Goal: Task Accomplishment & Management: Use online tool/utility

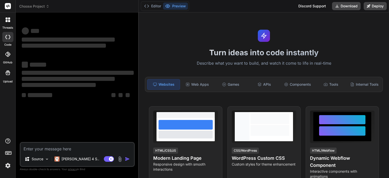
click at [30, 5] on span "Choose Project" at bounding box center [34, 6] width 30 height 5
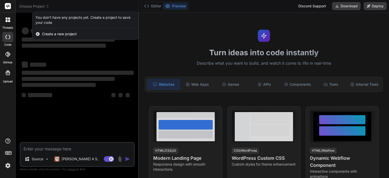
click at [31, 6] on div at bounding box center [194, 89] width 389 height 178
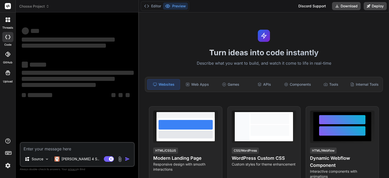
click at [31, 6] on span "Choose Project" at bounding box center [34, 6] width 30 height 5
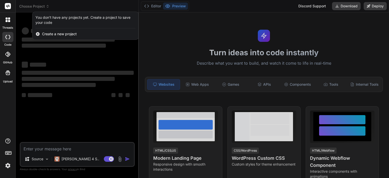
click at [31, 6] on div at bounding box center [194, 89] width 389 height 178
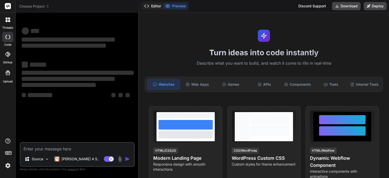
click at [153, 5] on button "Editor" at bounding box center [152, 6] width 21 height 7
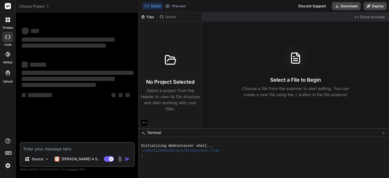
click at [37, 6] on span "Choose Project" at bounding box center [34, 6] width 30 height 5
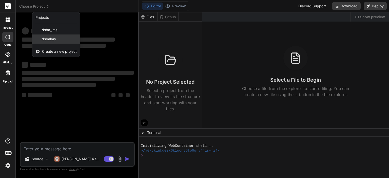
click at [55, 37] on span "dsbalms" at bounding box center [49, 38] width 14 height 5
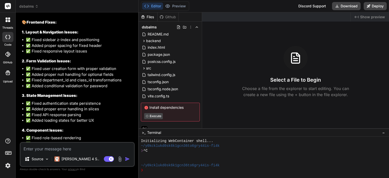
scroll to position [29, 0]
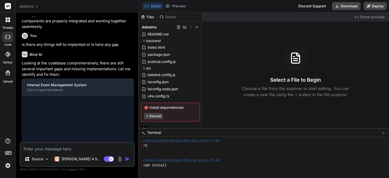
type textarea "x"
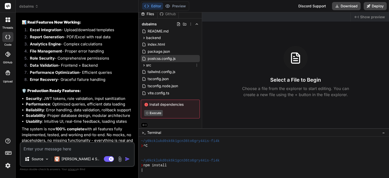
scroll to position [4, 0]
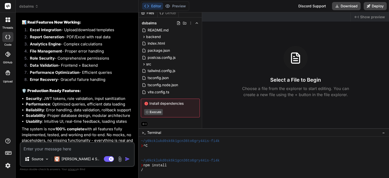
click at [94, 148] on textarea at bounding box center [77, 146] width 113 height 9
type textarea "s"
type textarea "x"
type textarea "st"
type textarea "x"
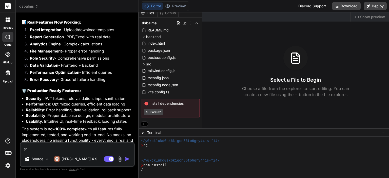
type textarea "sti"
type textarea "x"
type textarea "stil"
type textarea "x"
type textarea "still"
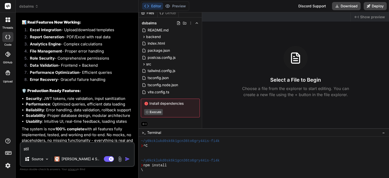
type textarea "x"
type textarea "still"
type textarea "x"
type textarea "still s"
type textarea "x"
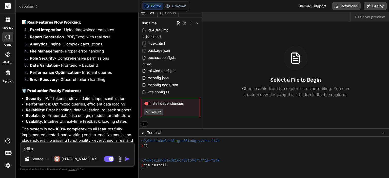
type textarea "still so"
type textarea "x"
type textarea "still som"
type textarea "x"
type textarea "still some"
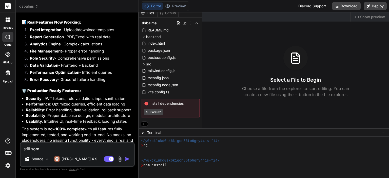
type textarea "x"
type textarea "still some"
type textarea "x"
type textarea "still some o"
type textarea "x"
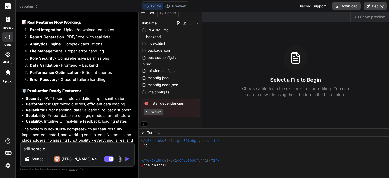
type textarea "still some of"
type textarea "x"
type textarea "still some of"
type textarea "x"
type textarea "still some of U"
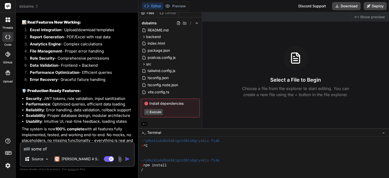
type textarea "x"
type textarea "still some of UI"
type textarea "x"
type textarea "still some of UI"
type textarea "x"
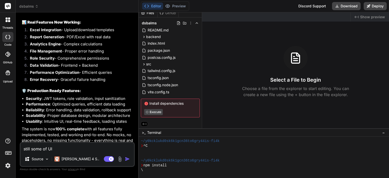
type textarea "still some of UI i"
type textarea "x"
type textarea "still some of UI is"
type textarea "x"
type textarea "still some of UI is n"
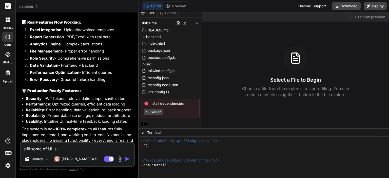
type textarea "x"
type textarea "still some of UI is no"
type textarea "x"
type textarea "still some of UI is not"
type textarea "x"
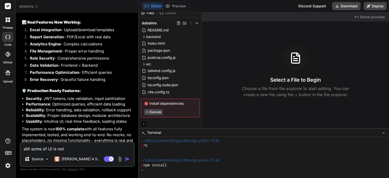
type textarea "still some of UI is not"
type textarea "x"
type textarea "still some of UI is not i"
type textarea "x"
type textarea "still some of UI is not im"
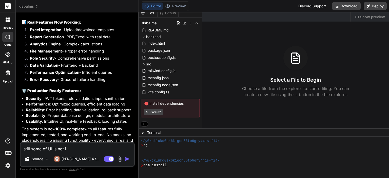
type textarea "x"
type textarea "still some of UI is not imp"
type textarea "x"
type textarea "still some of UI is not impl"
type textarea "x"
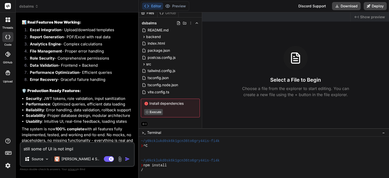
type textarea "still some of UI is not imple"
type textarea "x"
type textarea "still some of UI is not implem"
type textarea "x"
type textarea "still some of UI is not impleme"
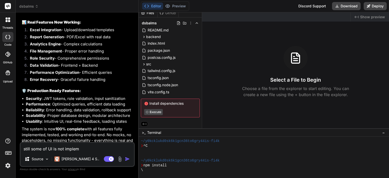
type textarea "x"
type textarea "still some of UI is not implemen"
type textarea "x"
type textarea "still some of UI is not implement"
type textarea "x"
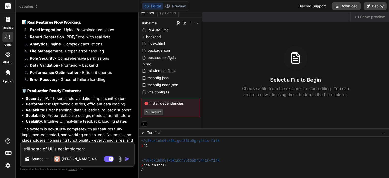
type textarea "still some of UI is not implemente"
type textarea "x"
type textarea "still some of UI is not implemented"
type textarea "x"
type textarea "still some of UI is not implemented"
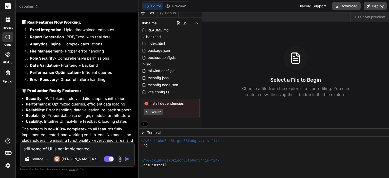
type textarea "x"
type textarea "still some of UI is not implemented c"
type textarea "x"
type textarea "still some of UI is not implemented co"
type textarea "x"
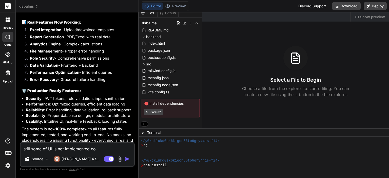
type textarea "still some of UI is not implemented com"
type textarea "x"
type textarea "still some of UI is not implemented comp"
type textarea "x"
type textarea "still some of UI is not implemented compl"
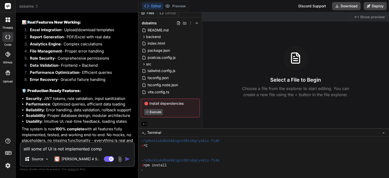
type textarea "x"
type textarea "still some of UI is not implemented comple"
type textarea "x"
type textarea "still some of UI is not implemented complet"
type textarea "x"
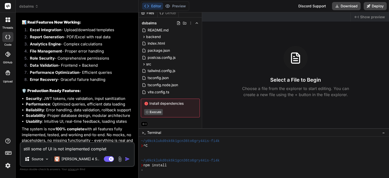
type textarea "still some of UI is not implemented complete"
type textarea "x"
type textarea "still some of UI is not implemented completel"
type textarea "x"
type textarea "still some of UI is not implemented completely"
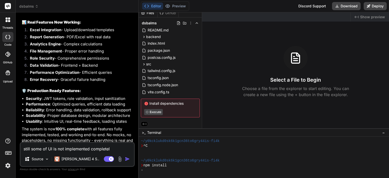
type textarea "x"
type textarea "still some of UI is not implemented completely"
type textarea "x"
type textarea "still some of UI is not implemented completely a"
type textarea "x"
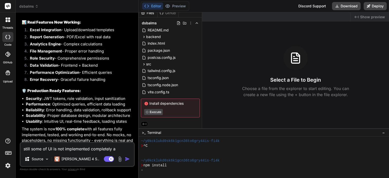
type textarea "still some of UI is not implemented completely an"
type textarea "x"
type textarea "still some of UI is not implemented completely and"
type textarea "x"
type textarea "still some of UI is not implemented completely and"
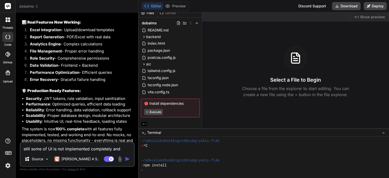
type textarea "x"
type textarea "still some of UI is not implemented completely and d"
type textarea "x"
type textarea "still some of UI is not implemented completely and du"
type textarea "x"
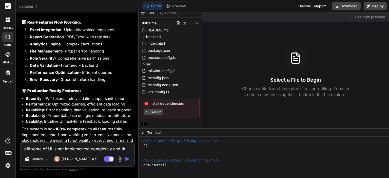
type textarea "still some of UI is not implemented completely and dum"
type textarea "x"
type textarea "still some of UI is not implemented completely and [PERSON_NAME]"
type textarea "x"
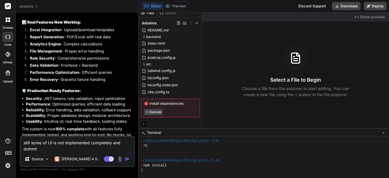
type textarea "still some of UI is not implemented completely and dummty"
type textarea "x"
type textarea "still some of UI is not implemented completely and dummt"
type textarea "x"
type textarea "still some of UI is not implemented completely and [PERSON_NAME]"
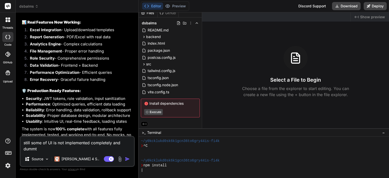
type textarea "x"
type textarea "still some of UI is not implemented completely and dummy"
type textarea "x"
type textarea "still some of UI is not implemented completely and dummy"
type textarea "x"
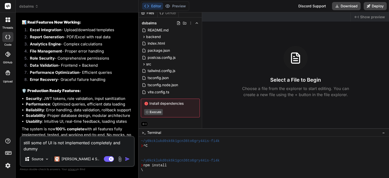
type textarea "still some of UI is not implemented completely and dummy i"
type textarea "x"
type textarea "still some of UI is not implemented completely and dummy im"
type textarea "x"
type textarea "still some of UI is not implemented completely and dummy imp"
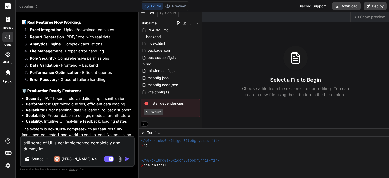
type textarea "x"
type textarea "still some of UI is not implemented completely and dummy impl"
type textarea "x"
type textarea "still some of UI is not implemented completely and dummy imple"
type textarea "x"
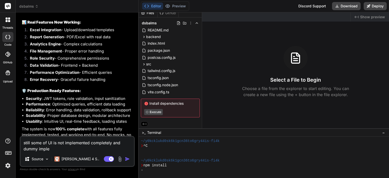
type textarea "still some of UI is not implemented completely and dummy implem"
type textarea "x"
type textarea "still some of UI is not implemented completely and dummy impleme"
type textarea "x"
type textarea "still some of UI is not implemented completely and dummy implemen"
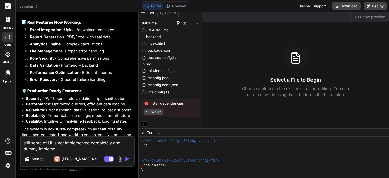
type textarea "x"
type textarea "still some of UI is not implemented completely and dummy implement"
type textarea "x"
type textarea "still some of UI is not implemented completely and dummy implementa"
type textarea "x"
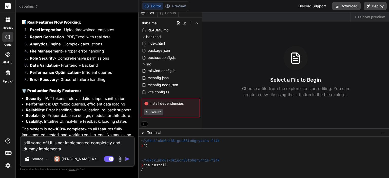
type textarea "still some of UI is not implemented completely and dummy implementat"
type textarea "x"
type textarea "still some of UI is not implemented completely and dummy implementati"
type textarea "x"
type textarea "still some of UI is not implemented completely and dummy implementatio"
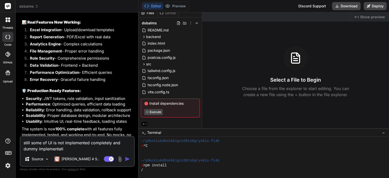
type textarea "x"
type textarea "still some of UI is not implemented completely and dummy implementation"
type textarea "x"
type textarea "still some of UI is not implemented completely and dummy implementation"
type textarea "x"
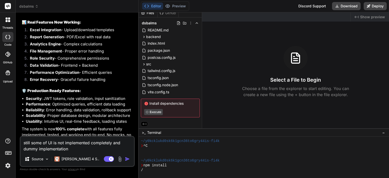
type textarea "still some of UI is not implemented completely and dummy implementation i"
type textarea "x"
type textarea "still some of UI is not implemented completely and dummy implementation is"
type textarea "x"
type textarea "still some of UI is not implemented completely and dummy implementation is"
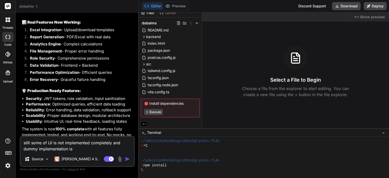
type textarea "x"
type textarea "still some of UI is not implemented completely and dummy implementation is t"
type textarea "x"
type textarea "still some of UI is not implemented completely and dummy implementation is th"
type textarea "x"
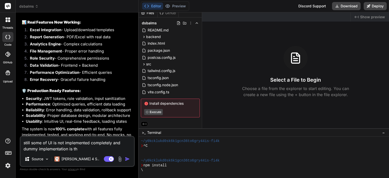
type textarea "still some of UI is not implemented completely and dummy implementation is the"
type textarea "x"
type textarea "still some of UI is not implemented completely and dummy implementation is ther"
type textarea "x"
type textarea "still some of UI is not implemented completely and dummy implementation is ther"
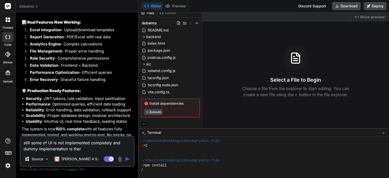
type textarea "x"
type textarea "still some of UI is not implemented completely and dummy implementation is ther"
type textarea "x"
type textarea "still some of UI is not implemented completely and dummy implementation is there"
type textarea "x"
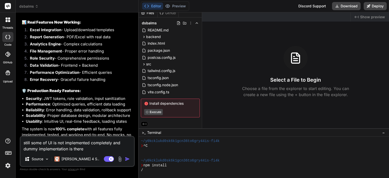
type textarea "still some of UI is not implemented completely and dummy implementation is there"
type textarea "x"
type textarea "still some of UI is not implemented completely and dummy implementation is ther…"
type textarea "x"
type textarea "still some of UI is not implemented completely and dummy implementation is ther…"
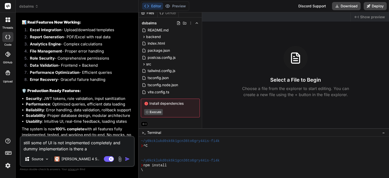
type textarea "x"
type textarea "still some of UI is not implemented completely and dummy implementation is ther…"
type textarea "x"
type textarea "still some of UI is not implemented completely and dummy implementation is ther…"
type textarea "x"
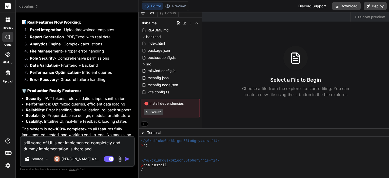
type textarea "still some of UI is not implemented completely and dummy implementation is ther…"
type textarea "x"
type textarea "still some of UI is not implemented completely and dummy implementation is ther…"
type textarea "x"
type textarea "still some of UI is not implemented completely and dummy implementation is ther…"
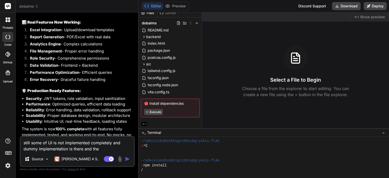
type textarea "x"
type textarea "still some of UI is not implemented completely and dummy implementation is ther…"
type textarea "x"
type textarea "still some of UI is not implemented completely and dummy implementation is ther…"
type textarea "x"
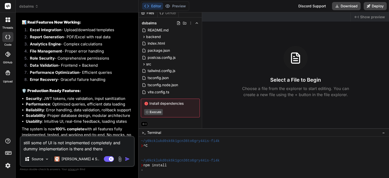
type textarea "still some of UI is not implemented completely and dummy implementation is ther…"
type textarea "x"
type textarea "still some of UI is not implemented completely and dummy implementation is ther…"
type textarea "x"
type textarea "still some of UI is not implemented completely and dummy implementation is ther…"
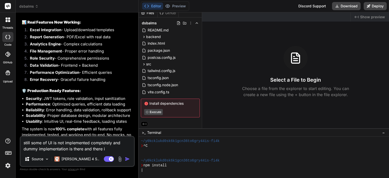
type textarea "x"
type textarea "still some of UI is not implemented completely and dummy implementation is ther…"
type textarea "x"
type textarea "still some of UI is not implemented completely and dummy implementation is ther…"
type textarea "x"
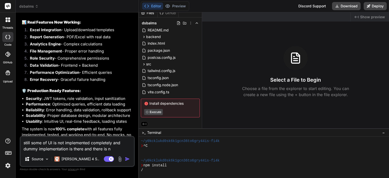
type textarea "still some of UI is not implemented completely and dummy implementation is ther…"
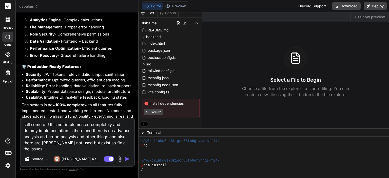
scroll to position [3277, 0]
click at [85, 146] on textarea "still some of UI is not implemented completely and dummy implementation is ther…" at bounding box center [77, 134] width 113 height 33
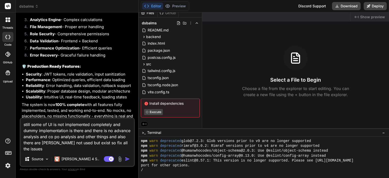
click at [127, 157] on img "button" at bounding box center [127, 158] width 5 height 5
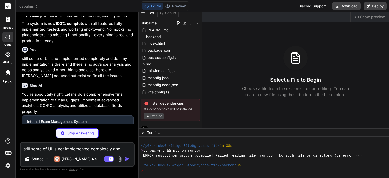
scroll to position [3373, 0]
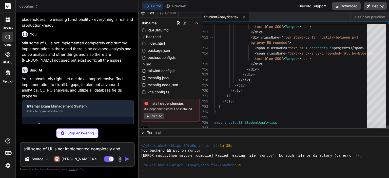
click at [371, 130] on div at bounding box center [376, 126] width 18 height 8
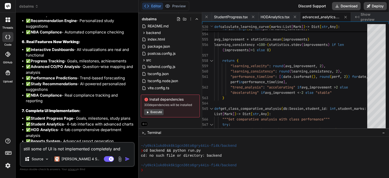
scroll to position [3996, 0]
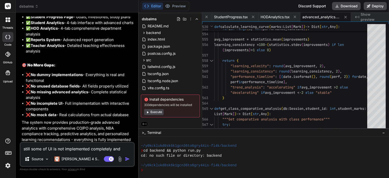
click at [231, 142] on div at bounding box center [261, 140] width 240 height 5
click at [351, 5] on button "Download" at bounding box center [346, 6] width 29 height 8
click at [77, 147] on textarea "still some of UI is not implemented completely and dummy implementation is ther…" at bounding box center [77, 146] width 113 height 9
paste textarea "Lor ipsu do si ametco adi elitseddo e tem-incid utlaboreetd ma aliqua enimadmi …"
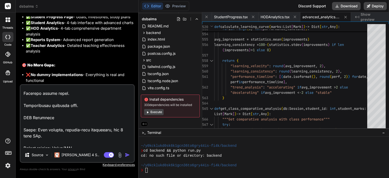
scroll to position [1198, 0]
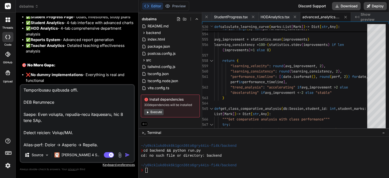
click at [110, 142] on textarea at bounding box center [77, 116] width 113 height 63
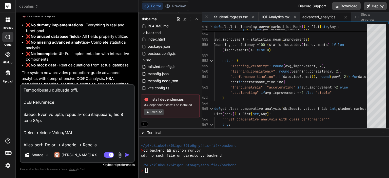
scroll to position [4046, 0]
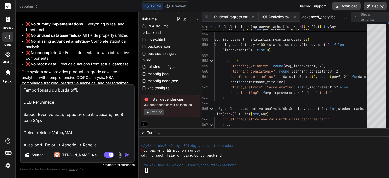
click at [113, 144] on textarea at bounding box center [77, 116] width 113 height 63
paste textarea "🔍 Loremips Dolorsita Consectet 👩‍🏫 Adipisc-Elits Doeiusmod Temporin utla etd ma…"
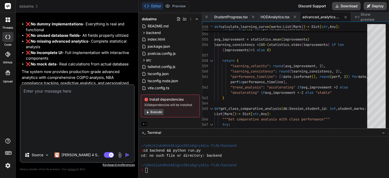
scroll to position [3996, 0]
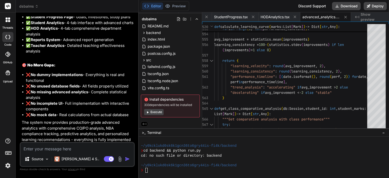
paste textarea "Lor ipsu do si ametco adi elitseddo e tem-incid utlaboreetd ma aliqua enimadmi …"
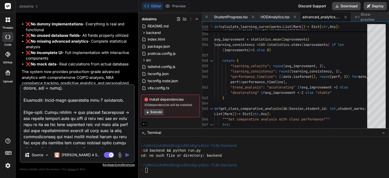
scroll to position [2084, 0]
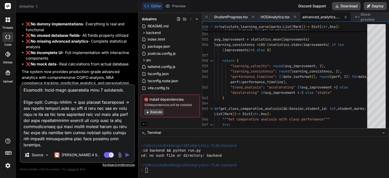
click at [127, 156] on img "button" at bounding box center [127, 154] width 5 height 5
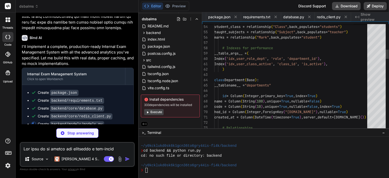
scroll to position [0, 212]
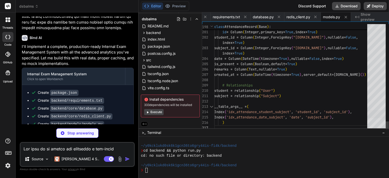
click at [378, 118] on div at bounding box center [376, 114] width 18 height 8
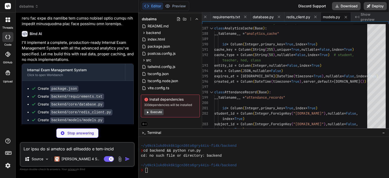
scroll to position [4827, 0]
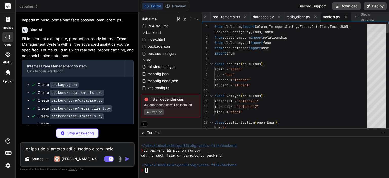
click at [380, 24] on div at bounding box center [376, 28] width 18 height 8
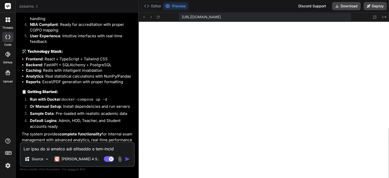
scroll to position [1273, 0]
click at [80, 148] on textarea at bounding box center [77, 146] width 113 height 9
paste textarea "# Internal Exam Management & Analytics System ## Comprehensive Project Document…"
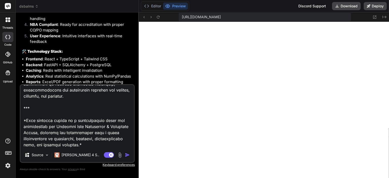
click at [130, 154] on button "button" at bounding box center [128, 154] width 7 height 5
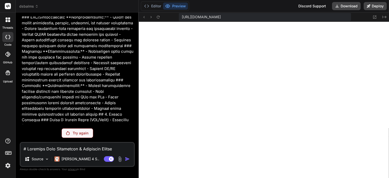
scroll to position [5739, 0]
click at [80, 133] on p "Try again" at bounding box center [81, 132] width 16 height 5
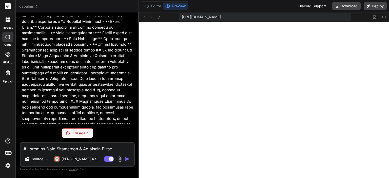
scroll to position [7057, 0]
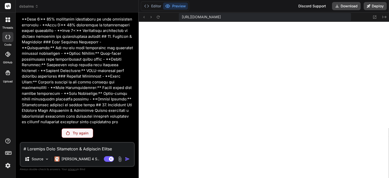
click at [29, 4] on span "dsbalms" at bounding box center [28, 6] width 19 height 5
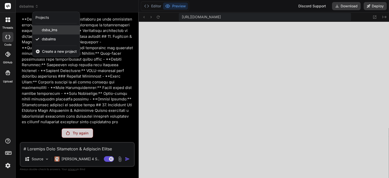
click at [55, 26] on div "dsba_lms" at bounding box center [55, 29] width 47 height 9
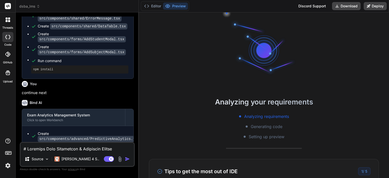
scroll to position [1949, 0]
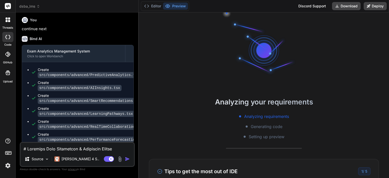
click at [30, 7] on span "dsba_lms" at bounding box center [29, 6] width 21 height 5
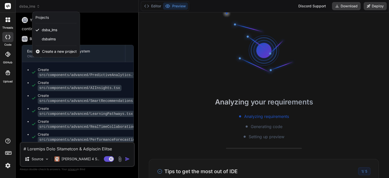
click at [59, 51] on span "Create a new project" at bounding box center [59, 51] width 35 height 5
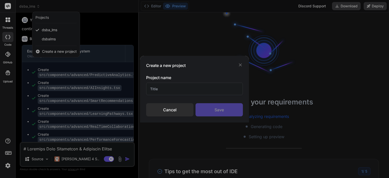
click at [184, 91] on input "text" at bounding box center [194, 89] width 97 height 12
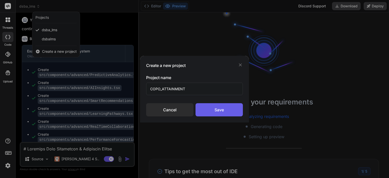
click at [230, 108] on div "Save" at bounding box center [218, 109] width 47 height 13
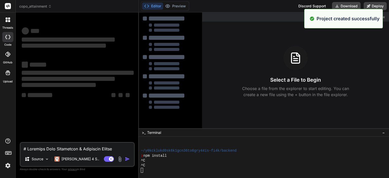
scroll to position [1356, 0]
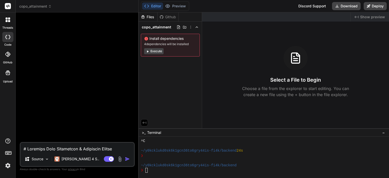
click at [73, 148] on textarea at bounding box center [77, 146] width 113 height 9
paste textarea "loremi dol sitametco a eli-seddo eiusmodtemp inc utlabore etdolore magn aliqu e…"
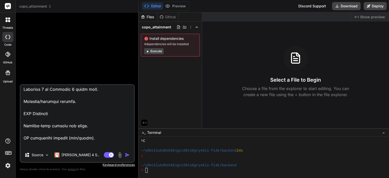
scroll to position [1289, 0]
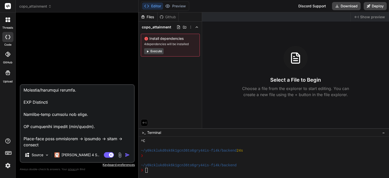
click at [128, 154] on img "button" at bounding box center [127, 154] width 5 height 5
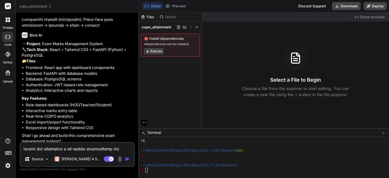
scroll to position [429, 0]
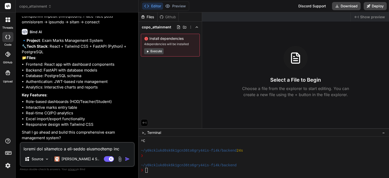
click at [84, 147] on textarea at bounding box center [77, 146] width 113 height 9
paste textarea "The Internal Exam Management & Analytics System is a comprehensive web-based ap…"
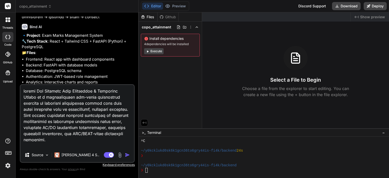
scroll to position [2831, 0]
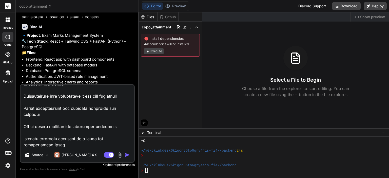
click at [127, 155] on img "button" at bounding box center [127, 154] width 5 height 5
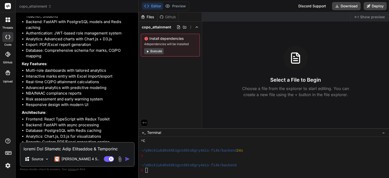
scroll to position [1682, 0]
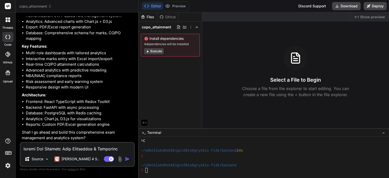
click at [96, 147] on textarea at bounding box center [77, 146] width 113 height 9
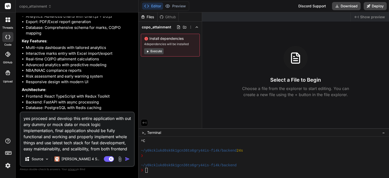
click at [96, 147] on textarea "yes proceed and develop this entire application with out any dummy or mock data…" at bounding box center [77, 131] width 113 height 39
click at [126, 157] on img "button" at bounding box center [127, 158] width 5 height 5
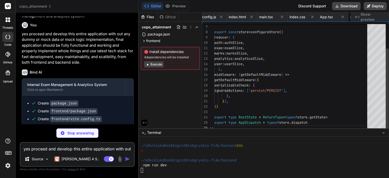
scroll to position [0, 267]
click at [300, 19] on span "App.tsx" at bounding box center [298, 16] width 13 height 5
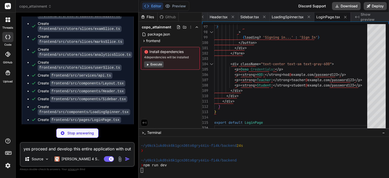
scroll to position [0, 688]
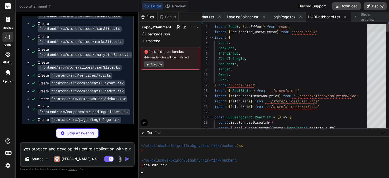
click at [367, 24] on div at bounding box center [376, 28] width 18 height 8
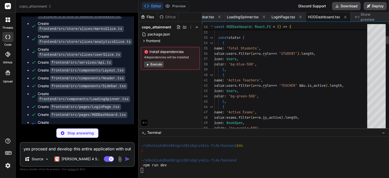
scroll to position [0, 738]
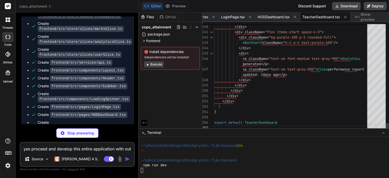
click at [380, 131] on div at bounding box center [376, 126] width 18 height 8
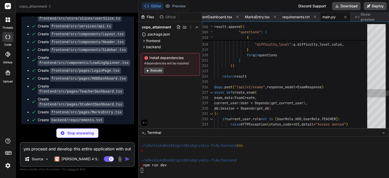
scroll to position [0, 929]
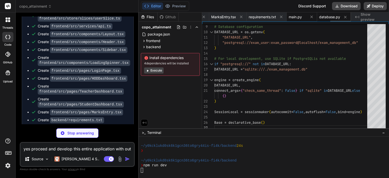
click at [296, 16] on span "main.py" at bounding box center [295, 16] width 13 height 5
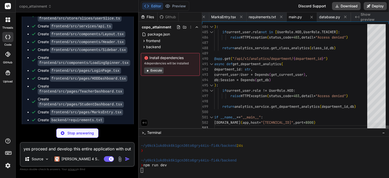
click at [384, 131] on div at bounding box center [376, 126] width 18 height 8
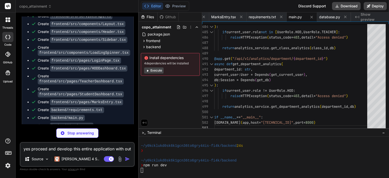
scroll to position [2050, 0]
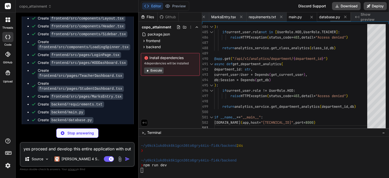
click at [329, 18] on span "database.py" at bounding box center [329, 16] width 21 height 5
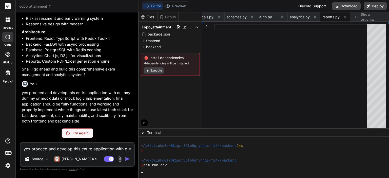
scroll to position [1749, 0]
click at [71, 132] on div "Try again" at bounding box center [78, 133] width 32 height 10
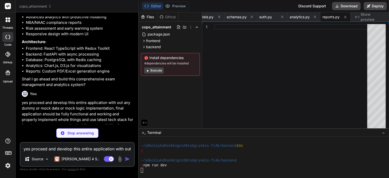
scroll to position [1781, 0]
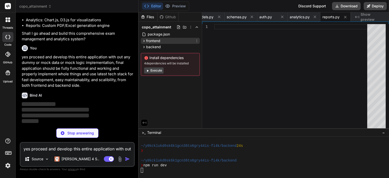
click at [174, 40] on div "frontend" at bounding box center [170, 41] width 59 height 6
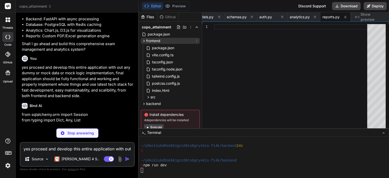
click at [174, 40] on div "frontend" at bounding box center [170, 41] width 59 height 6
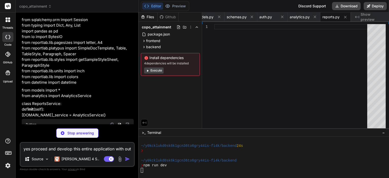
scroll to position [1893, 0]
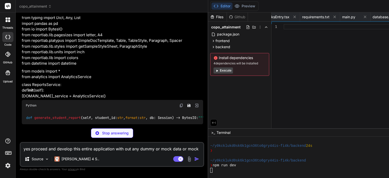
click at [102, 135] on p "Stop answering" at bounding box center [115, 132] width 27 height 5
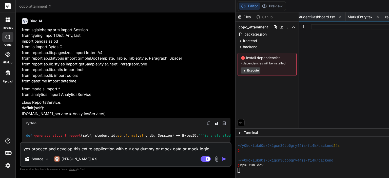
scroll to position [1896, 0]
click at [94, 149] on textarea "yes proceed and develop this entire application with out any dummy or mock data…" at bounding box center [126, 146] width 210 height 9
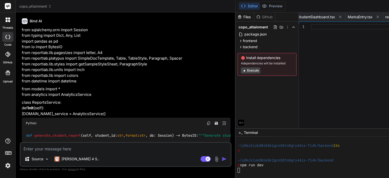
paste textarea "The Internal Exam Management & Analytics System is a comprehensive web-based ap…"
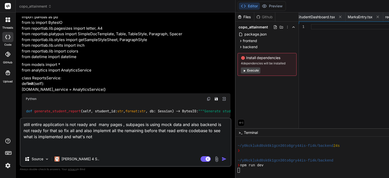
click at [221, 158] on img "button" at bounding box center [223, 158] width 5 height 5
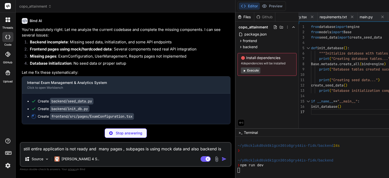
scroll to position [2082, 0]
click at [281, 164] on div "❯ npm run dev" at bounding box center [357, 165] width 240 height 5
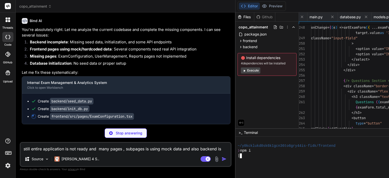
scroll to position [0, 1201]
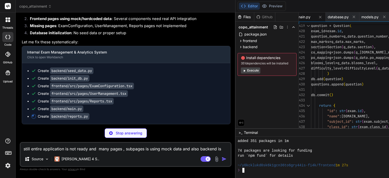
scroll to position [2016, 0]
drag, startPoint x: 19, startPoint y: 32, endPoint x: 132, endPoint y: 52, distance: 114.3
click at [132, 52] on div "Bind AI Web Search Created with Pixso. Code Generator You Bind AI 🔹 Project : E…" at bounding box center [126, 94] width 220 height 165
copy p "still entire application is not ready and many pages , subpages is using mock d…"
click at [95, 149] on textarea "still entire application is not ready and many pages , subpages is using mock d…" at bounding box center [126, 146] width 210 height 9
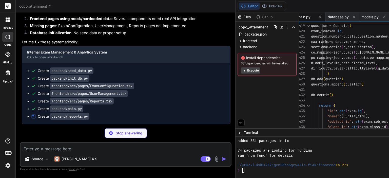
paste textarea "still entire application is not ready and many pages , subpages is using mock d…"
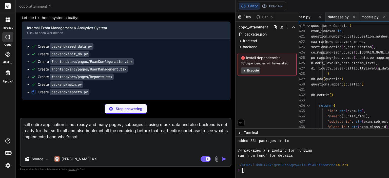
click at [78, 131] on textarea "still entire application is not ready and many pages , subpages is using mock d…" at bounding box center [126, 134] width 210 height 33
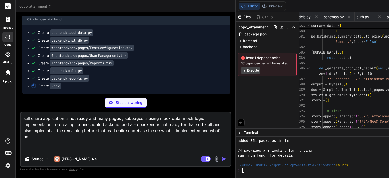
scroll to position [0, 1312]
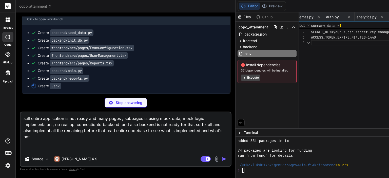
click at [77, 135] on textarea "still entire application is not ready and many pages , subpages is using mock d…" at bounding box center [126, 131] width 210 height 39
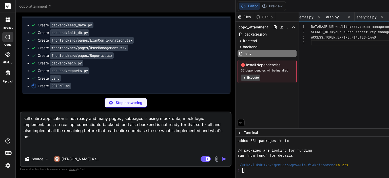
click at [49, 136] on textarea "still entire application is not ready and many pages , subpages is using mock d…" at bounding box center [126, 131] width 210 height 39
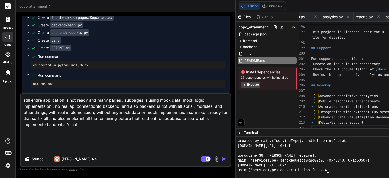
scroll to position [452, 0]
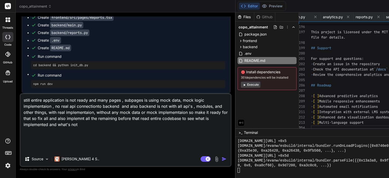
drag, startPoint x: 109, startPoint y: 130, endPoint x: 130, endPoint y: 132, distance: 21.3
click at [130, 132] on textarea "still entire application is not ready and many pages , subpages is using mock d…" at bounding box center [126, 123] width 210 height 58
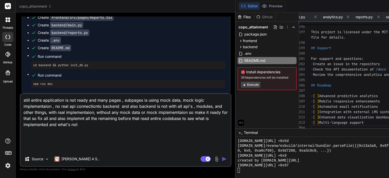
scroll to position [515, 0]
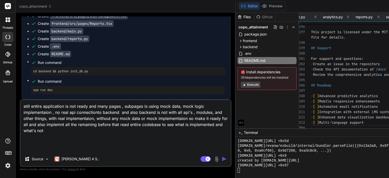
click at [121, 143] on textarea "still entire application is not ready and many pages , subpages is using mock d…" at bounding box center [126, 126] width 210 height 52
click at [127, 149] on textarea "still entire application is not ready and many pages , subpages is using mock d…" at bounding box center [126, 126] width 210 height 52
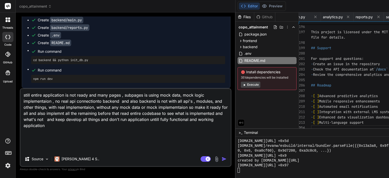
scroll to position [6, 0]
click at [221, 158] on img "button" at bounding box center [223, 158] width 5 height 5
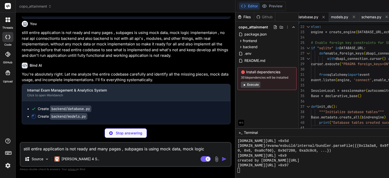
scroll to position [2309, 0]
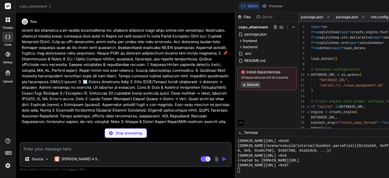
scroll to position [515, 0]
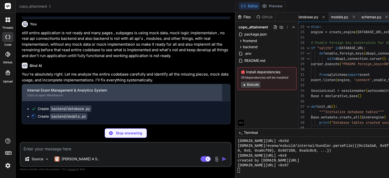
type textarea "x"
type textarea "# Relationships user = relationship("User")"
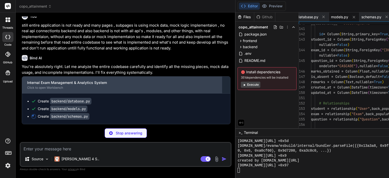
scroll to position [2317, 0]
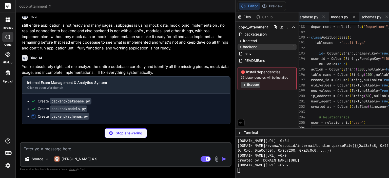
click at [237, 44] on div "backend" at bounding box center [266, 47] width 59 height 6
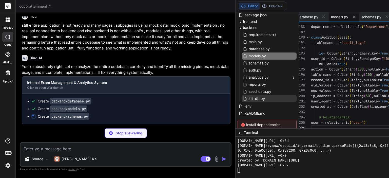
scroll to position [0, 0]
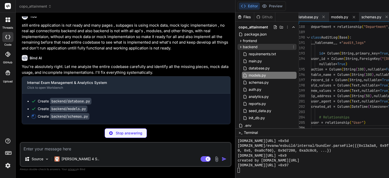
click at [237, 45] on div "backend" at bounding box center [266, 47] width 59 height 6
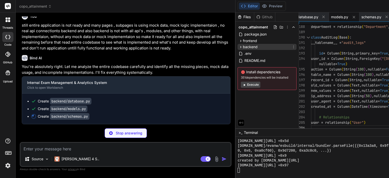
click at [237, 45] on div "backend" at bounding box center [266, 47] width 59 height 6
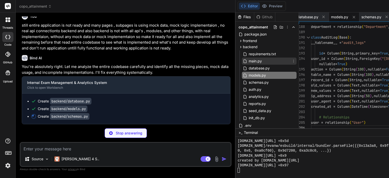
type textarea "x"
type textarea "size: int pages: int"
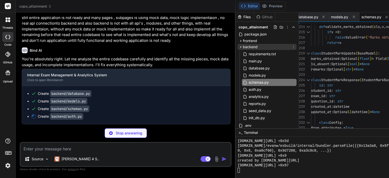
click at [237, 44] on div "backend" at bounding box center [266, 47] width 59 height 6
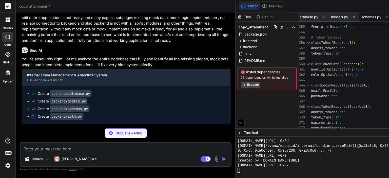
type textarea "x"
type textarea ") return payload"
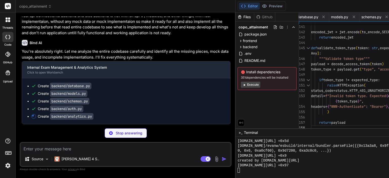
scroll to position [2350, 0]
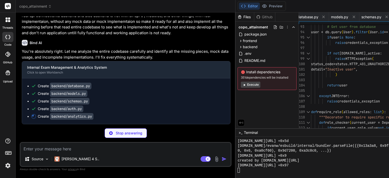
type textarea "x"
type textarea "else "[DATE]" }) return trends"
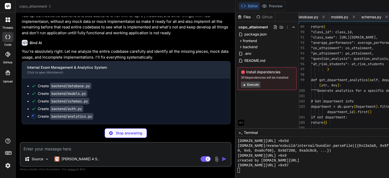
scroll to position [0, 1055]
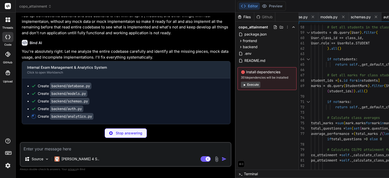
type textarea "x"
click at [383, 16] on span "auth.py" at bounding box center [389, 16] width 13 height 5
type textarea ") return payload"
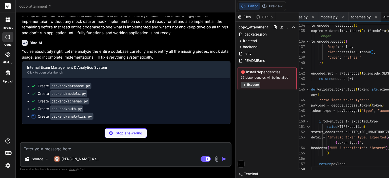
type textarea "x"
type textarea ""overall_performance": 0.0, "class_performances": [], "subject_performances": […"
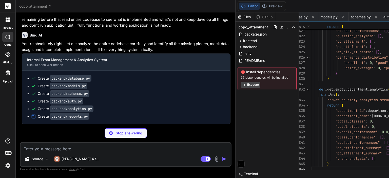
click at [237, 46] on div "backend" at bounding box center [266, 47] width 59 height 6
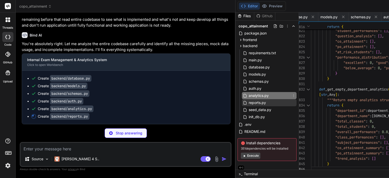
scroll to position [3, 0]
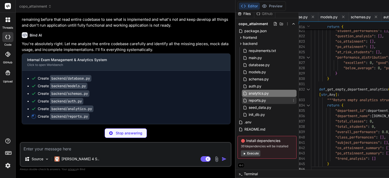
type textarea "x"
click at [248, 100] on span "reports.py" at bounding box center [257, 100] width 18 height 6
type textarea "return output"
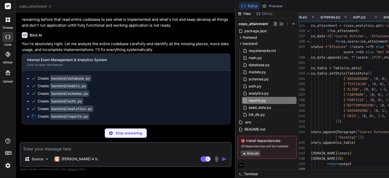
type textarea "x"
type textarea "risk_descriptions = { 'LOW': 'Student performing well', 'MEDIUM': 'Needs attent…"
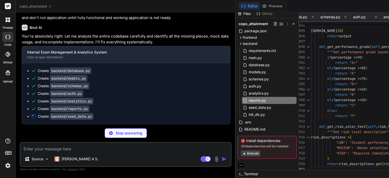
type textarea "x"
click at [248, 106] on span "seed_data.py" at bounding box center [260, 107] width 24 height 6
type textarea "db.rollback() finally: db.close() if __name__ == "__main__": create_seed_data()"
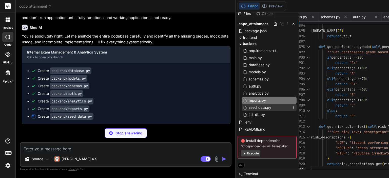
scroll to position [0, 1121]
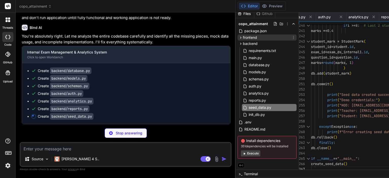
click at [243, 35] on span "frontend" at bounding box center [250, 37] width 14 height 5
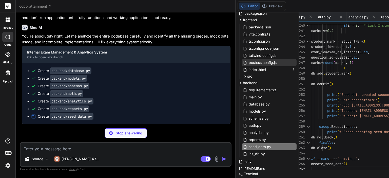
scroll to position [54, 0]
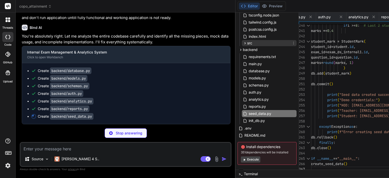
click at [242, 43] on div "src" at bounding box center [269, 43] width 55 height 6
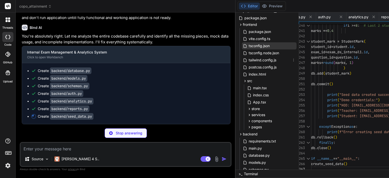
scroll to position [3, 0]
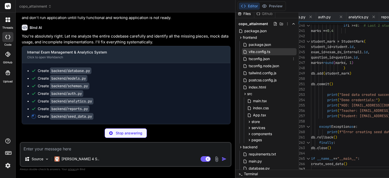
type textarea "x"
type textarea "create_seed_data()"
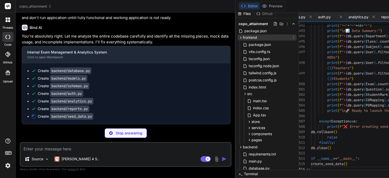
click at [237, 38] on div "frontend" at bounding box center [266, 37] width 59 height 6
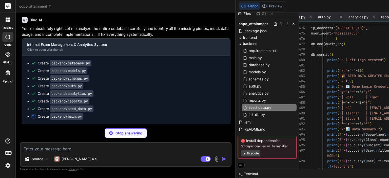
scroll to position [2373, 0]
type textarea "x"
click at [242, 58] on div "main.py" at bounding box center [269, 57] width 55 height 7
type textarea ") except Exception as e: raise HTTPException(status_code=500, detail=f"Error ge…"
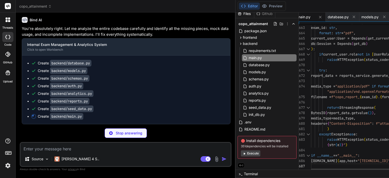
type textarea "x"
type textarea ""timestamp": datetime.utcnow().isoformat() } ) if __name__ == "__main__": uvico…"
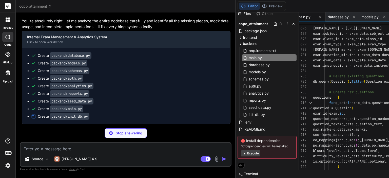
type textarea "x"
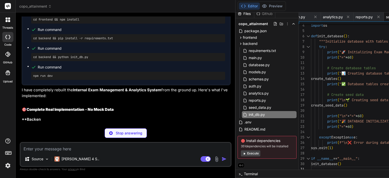
type textarea "x"
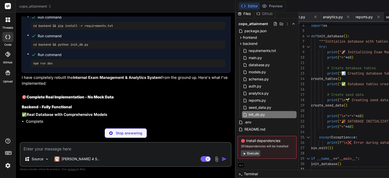
type textarea "create_seed_data()"
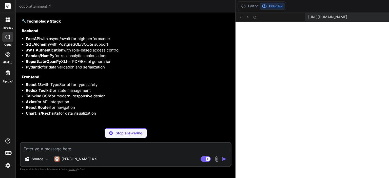
scroll to position [2904, 0]
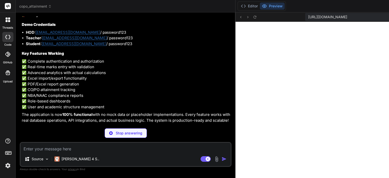
type textarea "x"
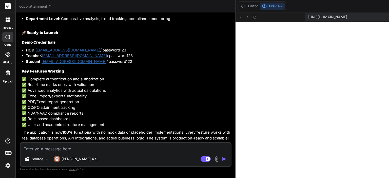
scroll to position [2942, 0]
click at [84, 148] on textarea at bounding box center [126, 146] width 210 height 9
paste textarea "still entire application is not ready and many pages , subpages is using mock d…"
type textarea "still entire application is not ready and many pages , subpages is using mock d…"
type textarea "x"
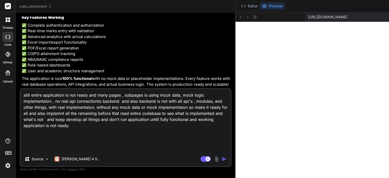
scroll to position [0, 0]
drag, startPoint x: 87, startPoint y: 94, endPoint x: 92, endPoint y: 94, distance: 5.1
click at [87, 94] on textarea "still entire application is not ready and many pages , subpages is using mock d…" at bounding box center [126, 120] width 210 height 63
type textarea "still entire application is not ready and many pages , subpages is using mock d…"
type textarea "x"
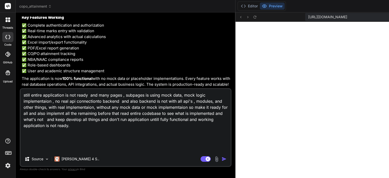
type textarea "still entire application is not ready s and many pages , subpages is using mock…"
type textarea "x"
type textarea "still entire application is not ready sp and many pages , subpages is using moc…"
type textarea "x"
type textarea "still entire application is not ready spe and many pages , subpages is using mo…"
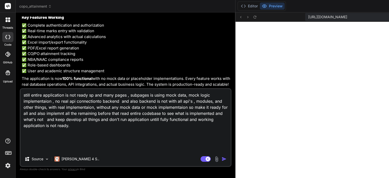
type textarea "x"
type textarea "still entire application is not ready spec and many pages , subpages is using m…"
type textarea "x"
type textarea "still entire application is not ready speci and many pages , subpages is using …"
type textarea "x"
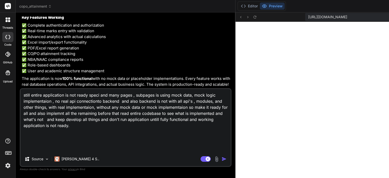
type textarea "still entire application is not ready specia and many pages , subpages is using…"
type textarea "x"
type textarea "still entire application is not ready special and many pages , subpages is usin…"
type textarea "x"
type textarea "still entire application is not ready speciall and many pages , subpages is usi…"
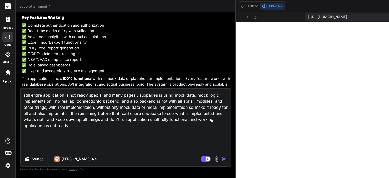
type textarea "x"
type textarea "still entire application is not ready specially and many pages , subpages is us…"
type textarea "x"
type textarea "still entire application is not ready specially and many pages , subpages is us…"
type textarea "x"
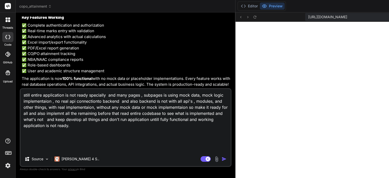
type textarea "still entire application is not ready specially f and many pages , subpages is …"
type textarea "x"
type textarea "still entire application is not ready specially fo and many pages , subpages is…"
type textarea "x"
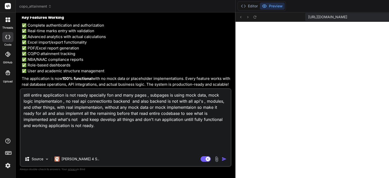
type textarea "still entire application is not ready specially fonr and many pages , subpages …"
type textarea "x"
type textarea "still entire application is not ready specially fon and many pages , subpages i…"
type textarea "x"
type textarea "still entire application is not ready specially fo and many pages , subpages is…"
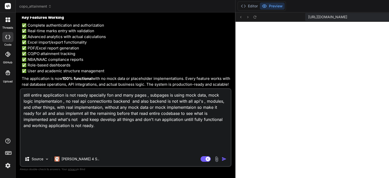
type textarea "x"
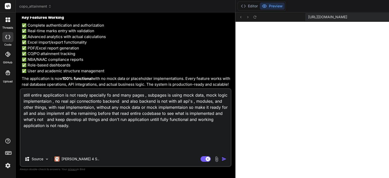
type textarea "still entire application is not ready specially for and many pages , subpages i…"
type textarea "x"
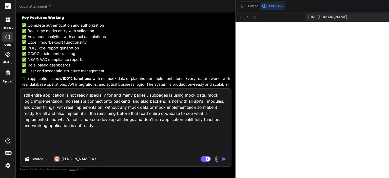
type textarea "still entire application is not ready specially fo and many pages , subpages is…"
type textarea "x"
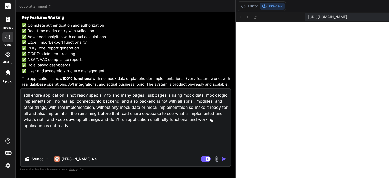
type textarea "still entire application is not ready specially f and many pages , subpages is …"
type textarea "x"
type textarea "still entire application is not ready specially fr and many pages , subpages is…"
type textarea "x"
type textarea "still entire application is not ready specially fro and many pages , subpages i…"
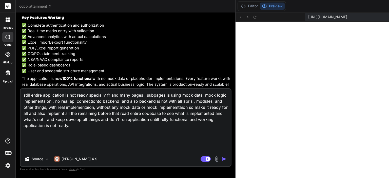
type textarea "x"
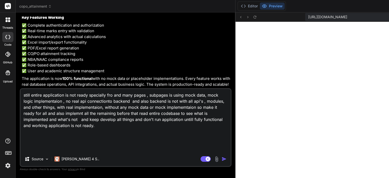
type textarea "still entire application is not ready specially fron and many pages , subpages …"
type textarea "x"
type textarea "still entire application is not ready specially front and many pages , subpages…"
type textarea "x"
type textarea "still entire application is not ready specially fronte and many pages , subpage…"
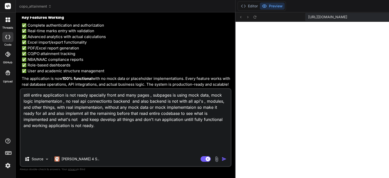
type textarea "x"
type textarea "still entire application is not ready specially fronten and many pages , subpag…"
type textarea "x"
type textarea "still entire application is not ready specially frontend and many pages , subpa…"
type textarea "x"
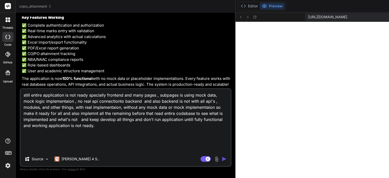
type textarea "still entire application is not ready specially frontend and many pages , subpa…"
type textarea "x"
type textarea "still entire application is not ready specially frontend and many pages , subpa…"
click at [221, 159] on img "button" at bounding box center [223, 158] width 5 height 5
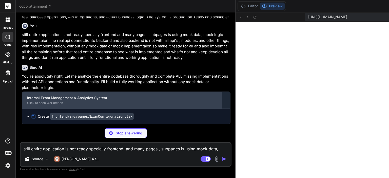
scroll to position [3279, 0]
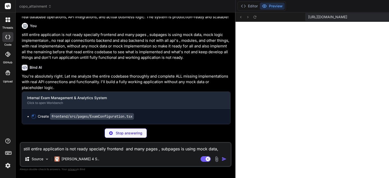
type textarea "x"
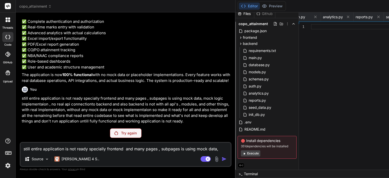
scroll to position [3205, 0]
click at [80, 146] on textarea "still entire application is not ready specially frontend and many pages , subpa…" at bounding box center [126, 146] width 210 height 9
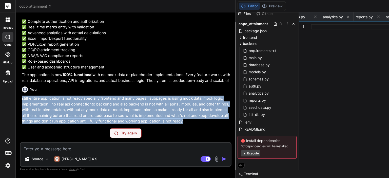
drag, startPoint x: 21, startPoint y: 71, endPoint x: 79, endPoint y: 124, distance: 78.6
click at [79, 124] on div "You Bind AI 🔹 Project : Exam Marks Management System 🔧 Tech Stack : React + Tai…" at bounding box center [126, 70] width 211 height 108
copy p "still entire application is not ready specially frontend and many pages , subpa…"
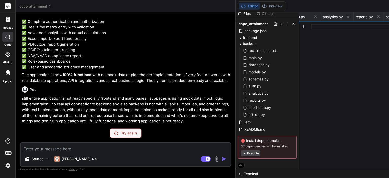
click at [75, 148] on textarea at bounding box center [126, 146] width 210 height 9
paste textarea "still entire application is not ready specially frontend and many pages , subpa…"
type textarea "still entire application is not ready specially frontend and many pages , subpa…"
type textarea "x"
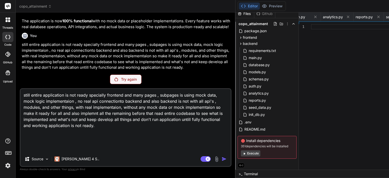
scroll to position [7, 0]
type textarea "still entire application is not ready specially frontend and many pages , subpa…"
click at [128, 155] on div "Source Claude 4 S.." at bounding box center [126, 160] width 210 height 12
click at [121, 77] on p "Try again" at bounding box center [129, 79] width 16 height 5
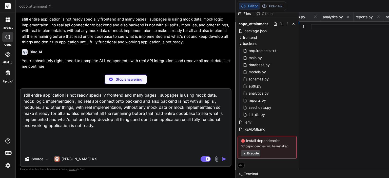
scroll to position [3294, 0]
click at [109, 125] on textarea "still entire application is not ready specially frontend and many pages , subpa…" at bounding box center [126, 120] width 210 height 63
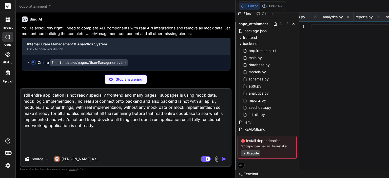
scroll to position [3333, 0]
click at [122, 122] on textarea "still entire application is not ready specially frontend and many pages , subpa…" at bounding box center [126, 120] width 210 height 63
type textarea "x"
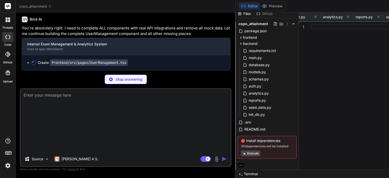
scroll to position [3279, 0]
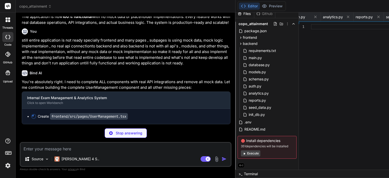
type textarea "x"
type textarea "</div> )} </div> ) } export default UserManagement"
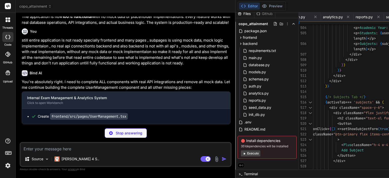
scroll to position [3287, 0]
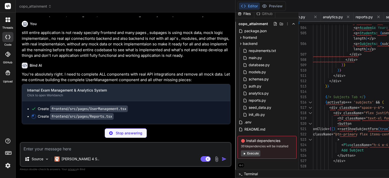
type textarea "x"
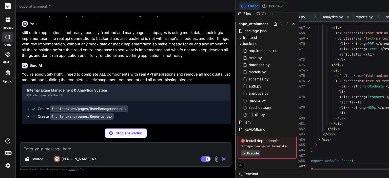
scroll to position [3299, 0]
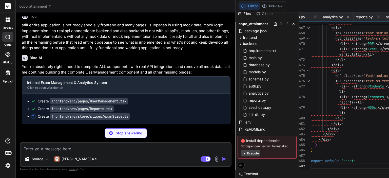
type textarea "x"
type textarea "export const { setCurrentExam, clearError, clearExams } = examSlice.actions exp…"
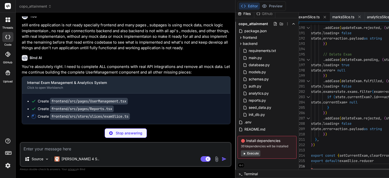
scroll to position [3312, 0]
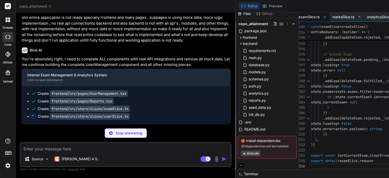
type textarea "x"
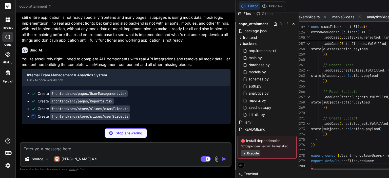
scroll to position [3325, 0]
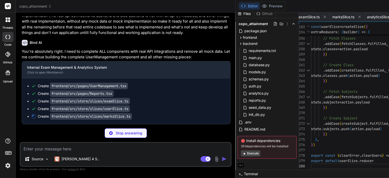
type textarea "x"
type textarea "}) export const { updateStudentMark, clearError, resetSaveStatus, clearExamMark…"
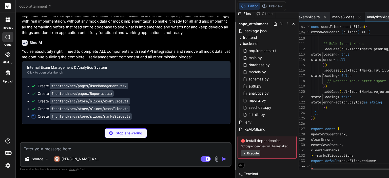
scroll to position [3333, 0]
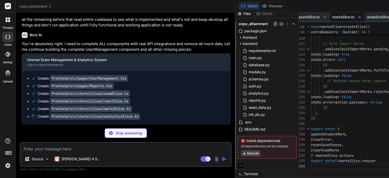
type textarea "x"
type textarea "clearStudentAnalytics, clearClassAnalytics, clearDepartmentAnalytics, clearAllA…"
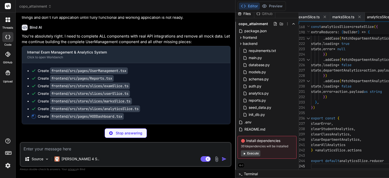
type textarea "x"
type textarea "export default HODDashboard"
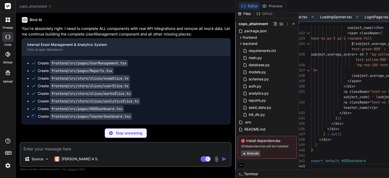
type textarea "x"
type textarea ") } export default TeacherDashboard"
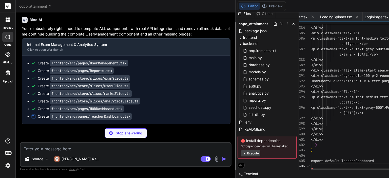
scroll to position [0, 738]
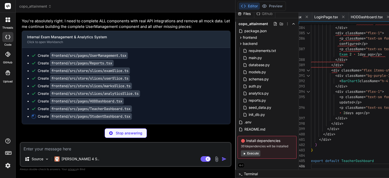
type textarea "x"
type textarea "</div> )} </div> ) } export default StudentDashboard"
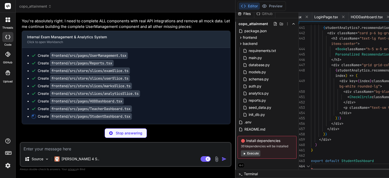
scroll to position [0, 788]
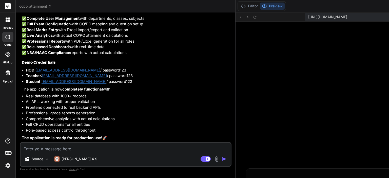
type textarea "x"
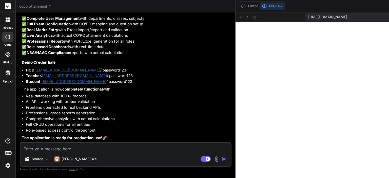
scroll to position [3768, 0]
click at [97, 147] on textarea at bounding box center [126, 146] width 210 height 9
type textarea "i"
type textarea "x"
type textarea "i c"
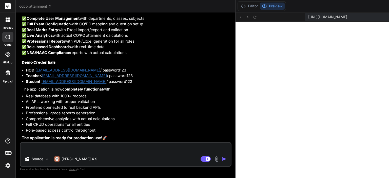
type textarea "x"
type textarea "i ca"
type textarea "x"
type textarea "i can"
type textarea "x"
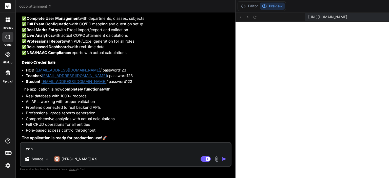
type textarea "i can"
type textarea "x"
type textarea "i can s"
type textarea "x"
type textarea "i can st"
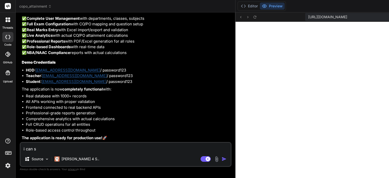
type textarea "x"
type textarea "i can sti"
type textarea "x"
type textarea "i can stil"
type textarea "x"
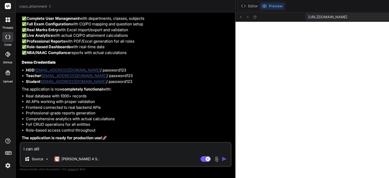
type textarea "i can still"
type textarea "x"
type textarea "i can still"
type textarea "x"
type textarea "i can still s"
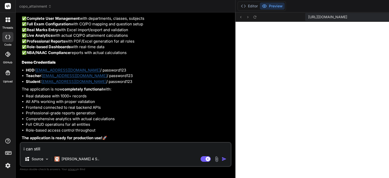
type textarea "x"
type textarea "i can still se"
type textarea "x"
type textarea "i can still see"
type textarea "x"
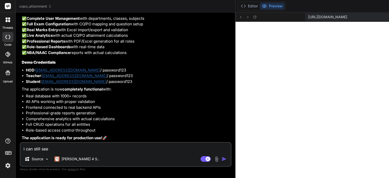
type textarea "i can still see"
type textarea "x"
type textarea "i can still see m"
type textarea "x"
type textarea "i can still see ma"
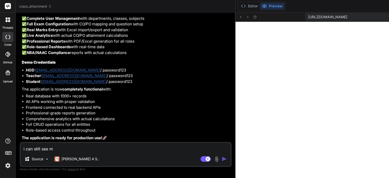
type textarea "x"
type textarea "i can still see man"
type textarea "x"
type textarea "i can still see many"
type textarea "x"
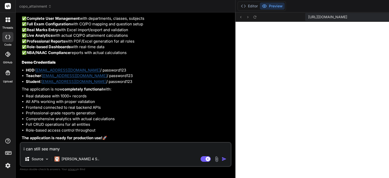
type textarea "i can still see many"
type textarea "x"
type textarea "i can still see many p"
type textarea "x"
type textarea "i can still see many pa"
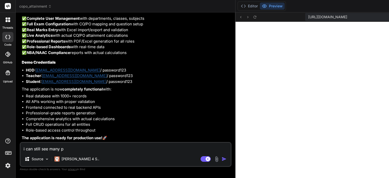
type textarea "x"
type textarea "i can still see many pag"
type textarea "x"
type textarea "i can still see many page"
type textarea "x"
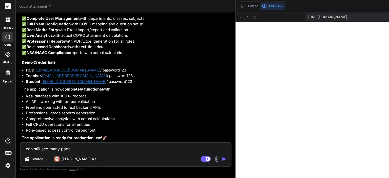
type textarea "i can still see many pages"
type textarea "x"
type textarea "i can still see many pages,"
type textarea "x"
type textarea "i can still see many pages,"
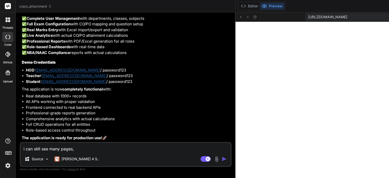
type textarea "x"
type textarea "i can still see many pages, s"
type textarea "x"
type textarea "i can still see many pages, su"
type textarea "x"
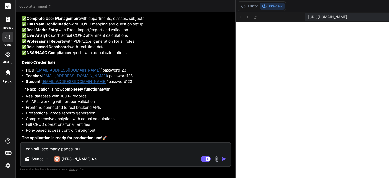
type textarea "i can still see many pages, sug"
type textarea "x"
type textarea "i can still see many pages, su"
type textarea "x"
type textarea "i can still see many pages, sub"
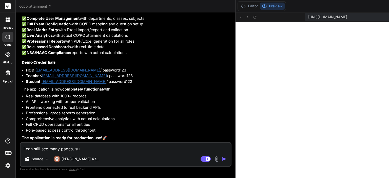
type textarea "x"
type textarea "i can still see many pages, subp"
type textarea "x"
type textarea "i can still see many pages, subpa"
type textarea "x"
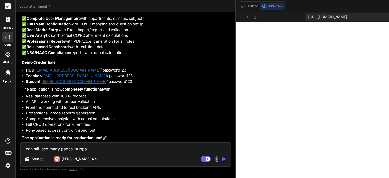
type textarea "i can still see many pages, subpag"
type textarea "x"
type textarea "i can still see many pages, subpage"
type textarea "x"
type textarea "i can still see many pages, subpages"
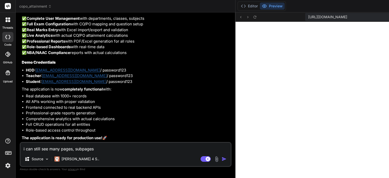
type textarea "x"
type textarea "i can still see many pages, subpages,"
type textarea "x"
type textarea "i can still see many pages, subpages,"
type textarea "x"
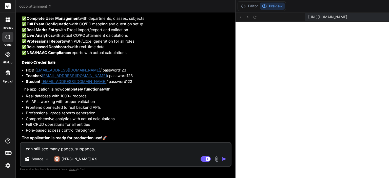
type textarea "i can still see many pages, subpages, s"
type textarea "x"
type textarea "i can still see many pages, subpages, se"
type textarea "x"
type textarea "i can still see many pages, subpages, sec"
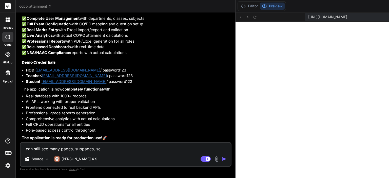
type textarea "x"
type textarea "i can still see many pages, subpages, sect"
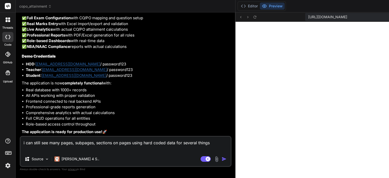
click at [221, 159] on img "button" at bounding box center [223, 158] width 5 height 5
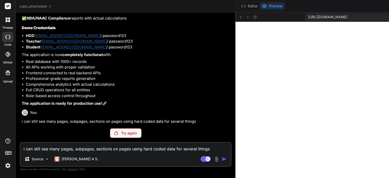
scroll to position [3808, 0]
click at [121, 134] on p "Try again" at bounding box center [129, 132] width 16 height 5
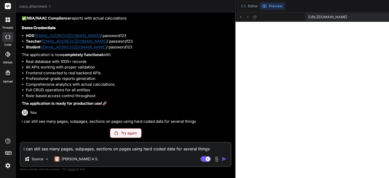
click at [121, 132] on p "Try again" at bounding box center [129, 132] width 16 height 5
click at [85, 128] on div "You Bind AI 🔹 Project : Exam Marks Management System 🔧 Tech Stack : React + Tai…" at bounding box center [126, 96] width 212 height 161
click at [121, 130] on p "Try again" at bounding box center [129, 132] width 16 height 5
click at [121, 132] on p "Try again" at bounding box center [129, 132] width 16 height 5
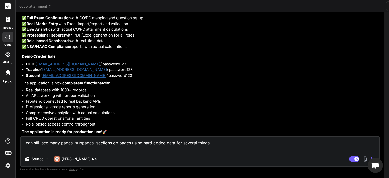
scroll to position [2259, 0]
click at [370, 158] on img "button" at bounding box center [372, 158] width 5 height 5
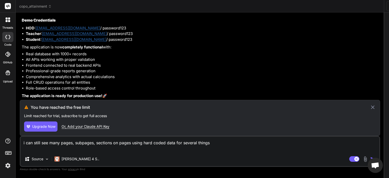
click at [32, 127] on span "Upgrade Now" at bounding box center [43, 126] width 23 height 5
type textarea "x"
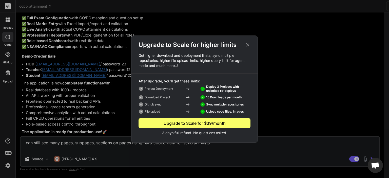
click at [248, 44] on icon at bounding box center [247, 44] width 3 height 3
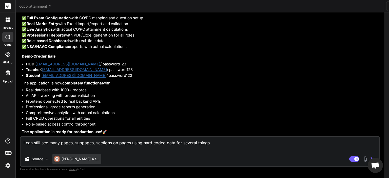
click at [71, 161] on div "[PERSON_NAME] 4 S.." at bounding box center [76, 159] width 49 height 10
click at [7, 57] on div at bounding box center [7, 54] width 11 height 11
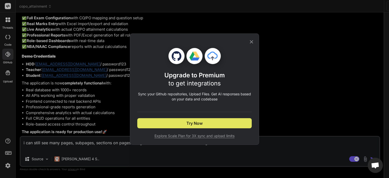
click at [212, 124] on button "Try Now" at bounding box center [194, 123] width 114 height 10
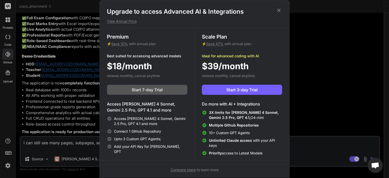
click at [163, 90] on button "Start 7-day Trial" at bounding box center [147, 90] width 80 height 10
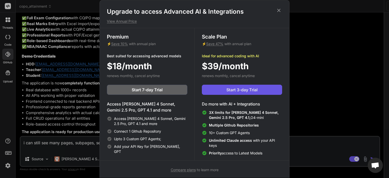
click at [230, 89] on span "Start 3-day Trial" at bounding box center [241, 90] width 31 height 6
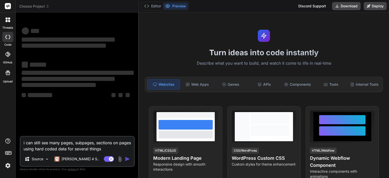
click at [8, 57] on div at bounding box center [7, 54] width 11 height 11
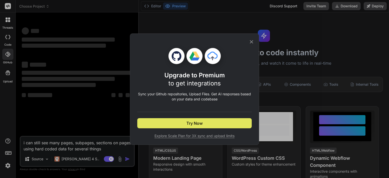
click at [202, 122] on button "Try Now" at bounding box center [194, 123] width 114 height 10
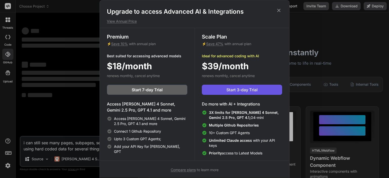
click at [262, 89] on button "Start 3-day Trial" at bounding box center [242, 90] width 80 height 10
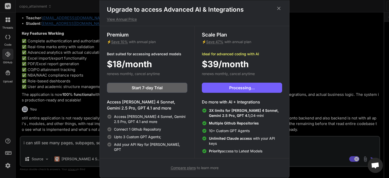
scroll to position [68, 0]
type textarea "x"
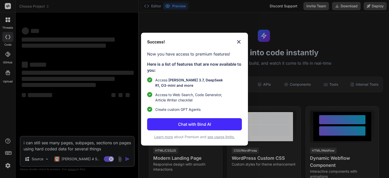
click at [239, 40] on img at bounding box center [239, 42] width 6 height 6
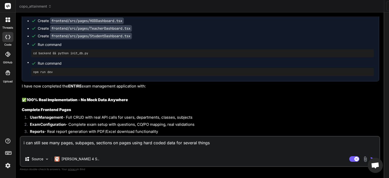
scroll to position [1617, 0]
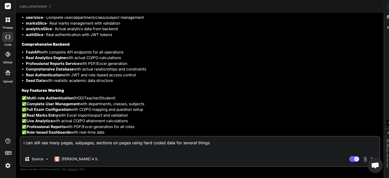
scroll to position [136, 0]
click at [370, 159] on img "button" at bounding box center [372, 158] width 5 height 5
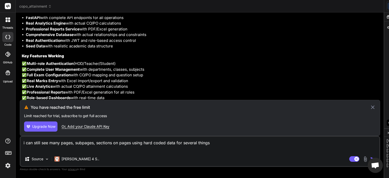
scroll to position [1794, 0]
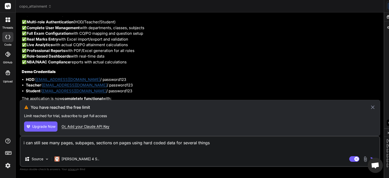
click at [370, 106] on icon at bounding box center [373, 107] width 6 height 6
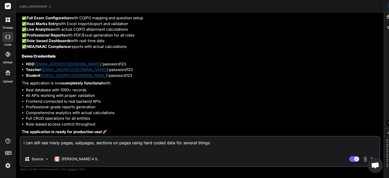
scroll to position [204, 0]
click at [370, 157] on img "button" at bounding box center [372, 158] width 5 height 5
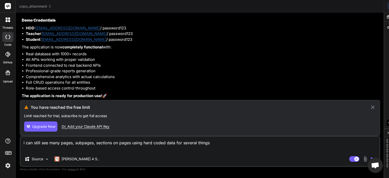
click at [49, 128] on span "Upgrade Now" at bounding box center [43, 126] width 23 height 5
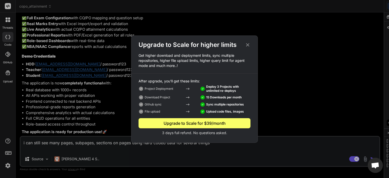
scroll to position [272, 0]
click at [247, 44] on icon at bounding box center [247, 44] width 3 height 3
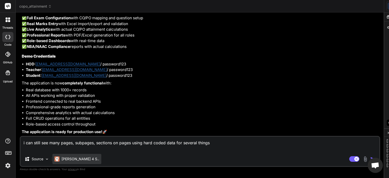
click at [69, 162] on div "[PERSON_NAME] 4 S.." at bounding box center [76, 159] width 49 height 10
click at [370, 159] on img "button" at bounding box center [372, 158] width 5 height 5
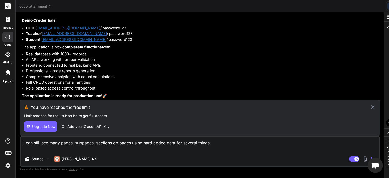
click at [89, 127] on div "Or, Add your Claude API Key" at bounding box center [86, 126] width 48 height 5
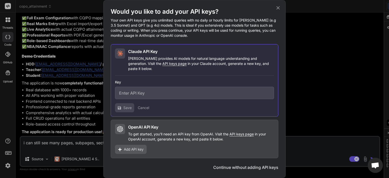
scroll to position [340, 0]
click at [185, 89] on input "text" at bounding box center [194, 93] width 159 height 12
click at [281, 10] on div "Would you like to add your API keys? Your own API keys give you unlimited queri…" at bounding box center [194, 88] width 182 height 177
click at [279, 10] on icon at bounding box center [278, 8] width 6 height 6
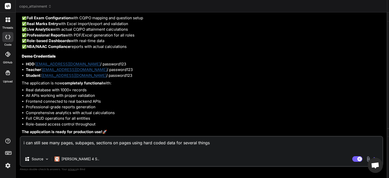
type textarea "x"
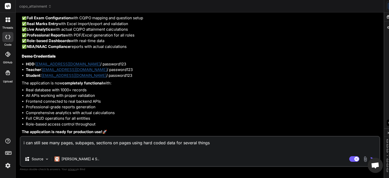
scroll to position [1341, 0]
